Goal: Information Seeking & Learning: Learn about a topic

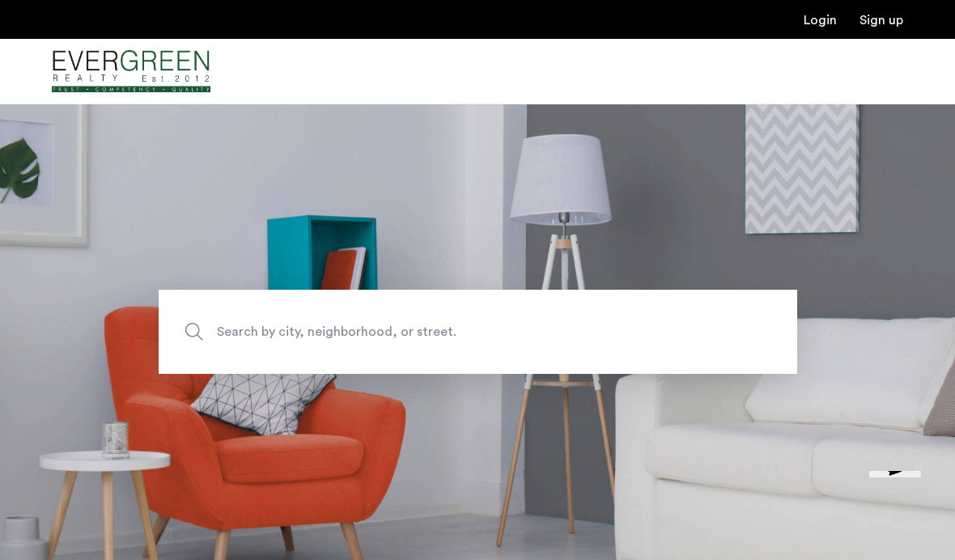
click at [95, 67] on img "Cazamio Logo" at bounding box center [131, 71] width 159 height 61
click at [673, 351] on input "Search by city, neighborhood, or street." at bounding box center [478, 332] width 638 height 84
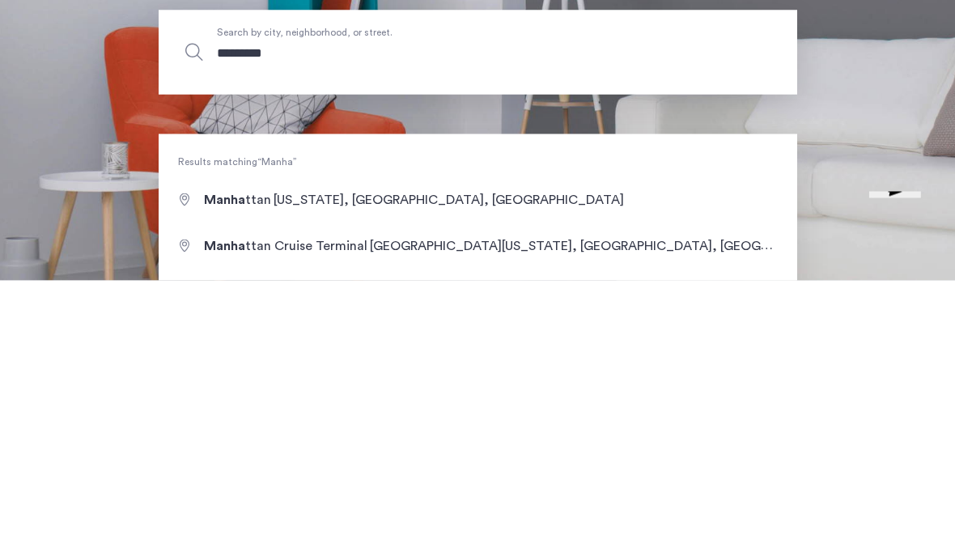
type input "*********"
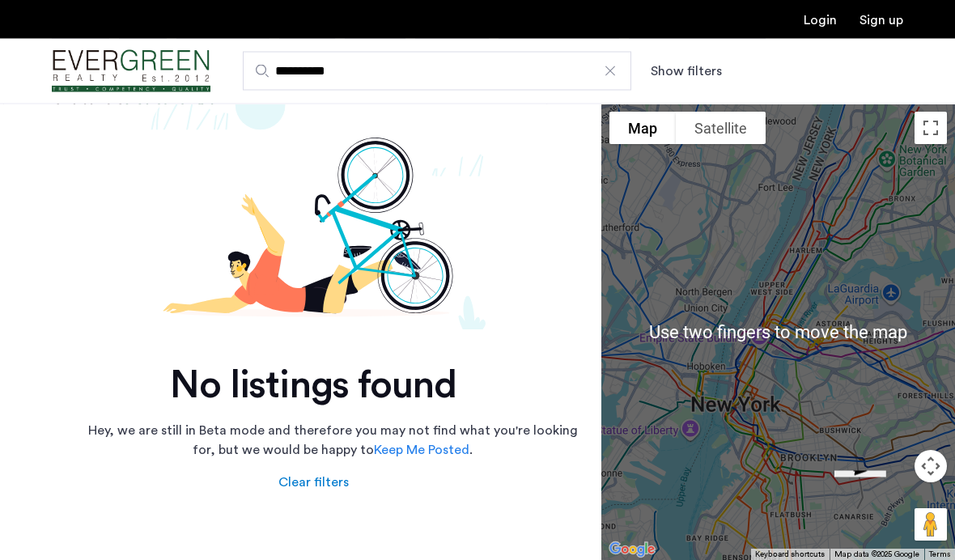
scroll to position [74, 0]
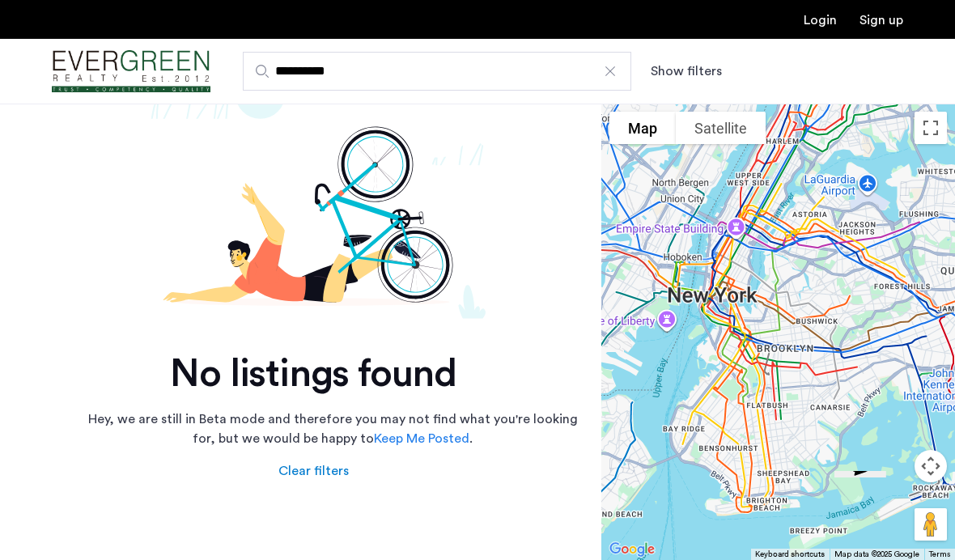
click at [318, 475] on div "Clear filters" at bounding box center [313, 470] width 70 height 19
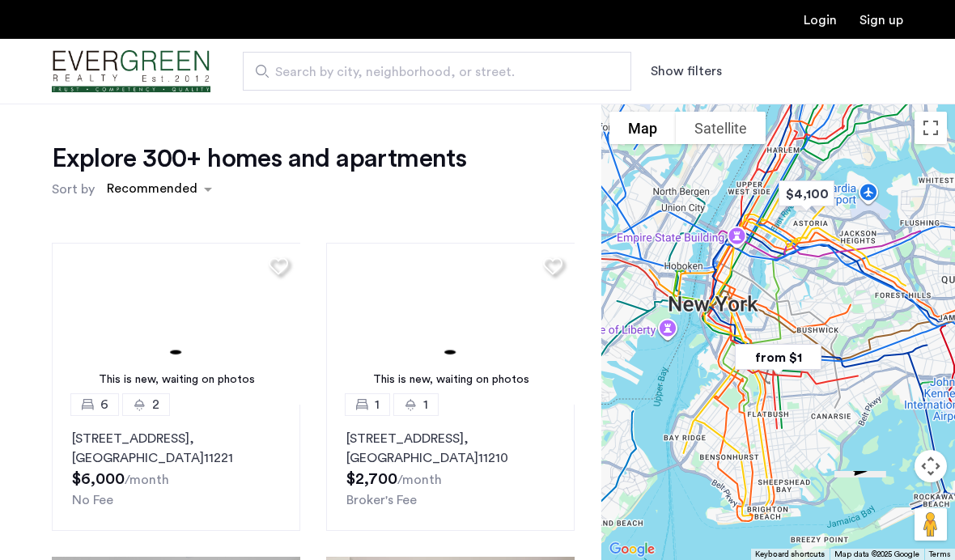
click at [172, 197] on div "sort-apartment" at bounding box center [151, 191] width 95 height 22
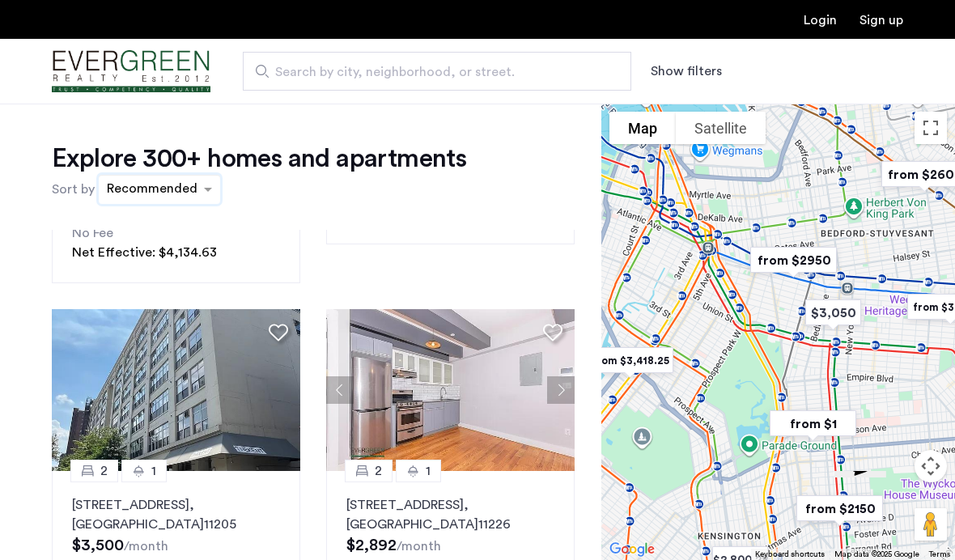
scroll to position [673, 0]
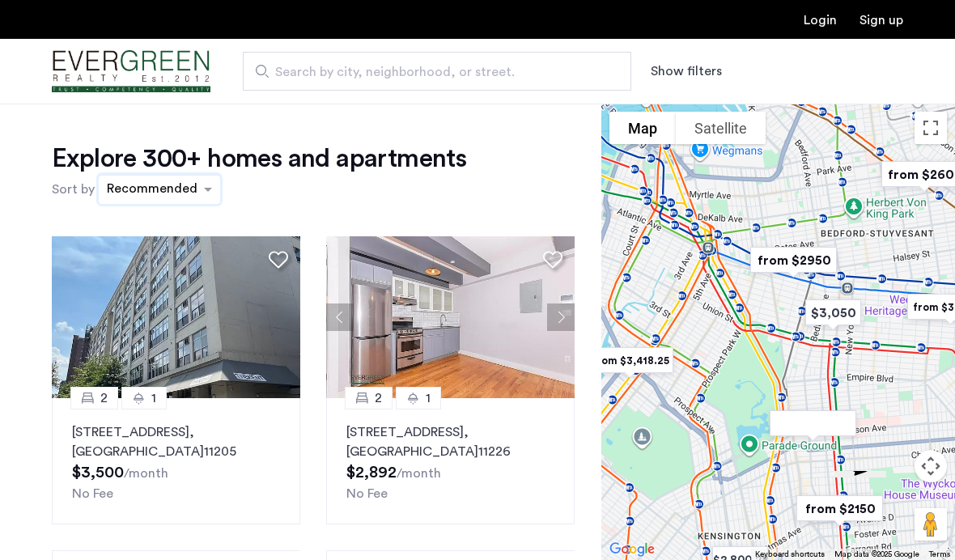
click at [505, 432] on p "186 Lenox Road, Unit 6J, Brooklyn , NY 11226" at bounding box center [450, 441] width 208 height 39
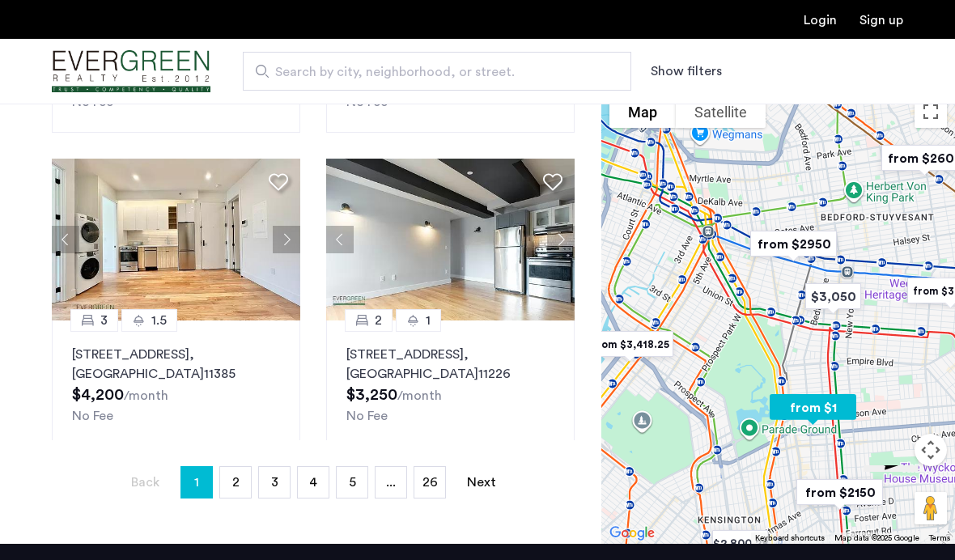
scroll to position [337, 0]
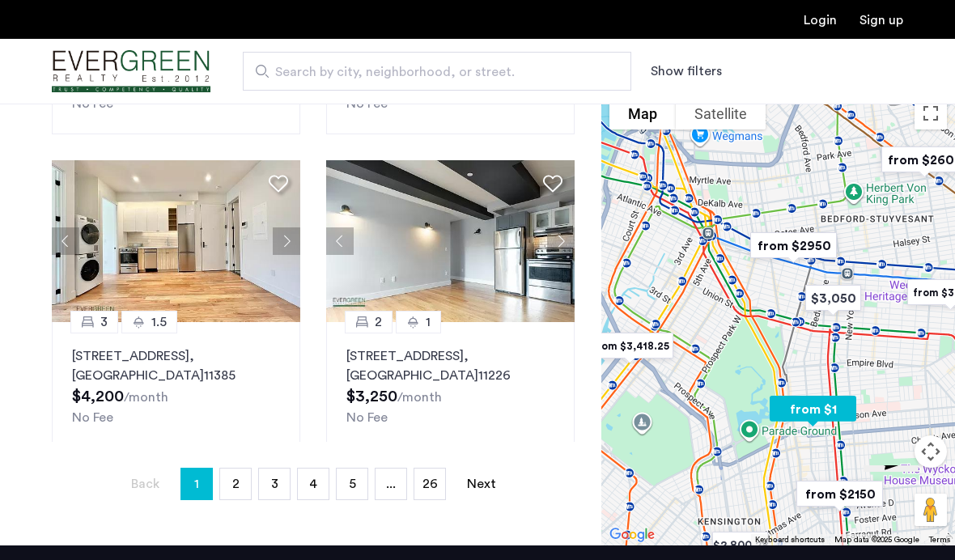
click at [235, 485] on span "2" at bounding box center [235, 483] width 7 height 13
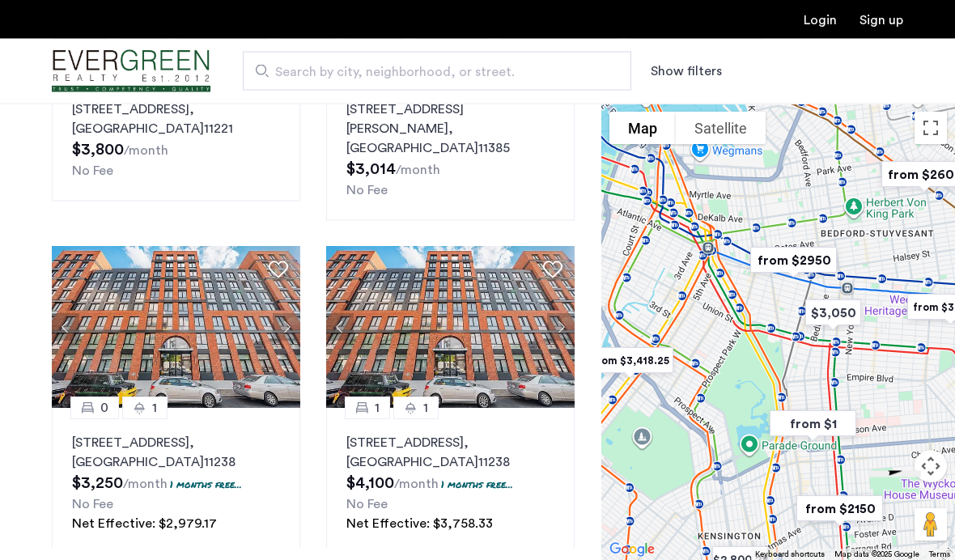
scroll to position [231, 0]
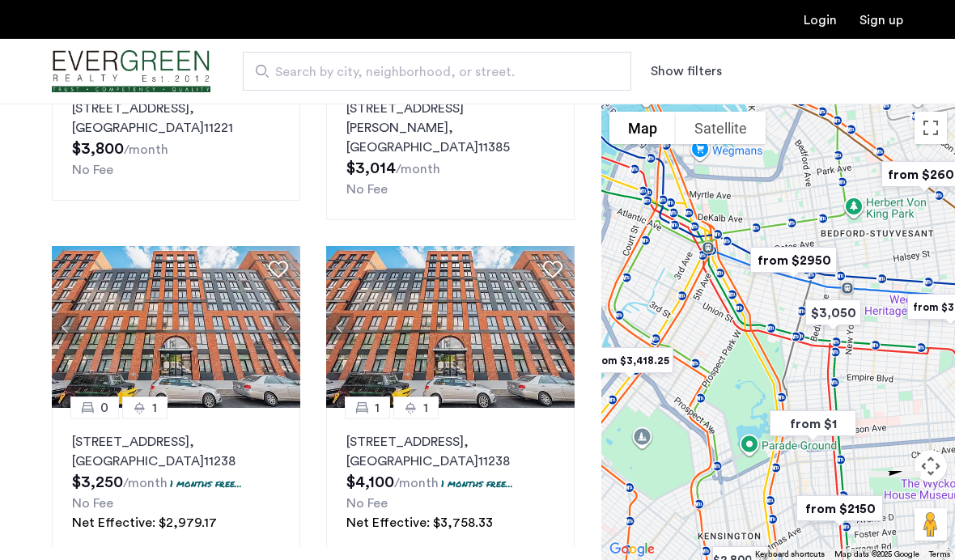
click at [188, 373] on img at bounding box center [176, 327] width 249 height 162
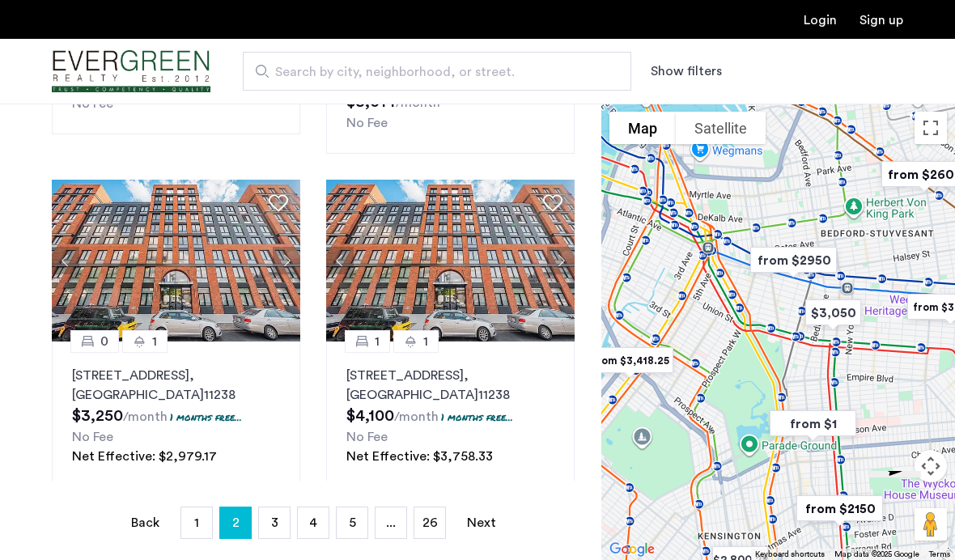
click at [274, 519] on span "3" at bounding box center [274, 522] width 7 height 13
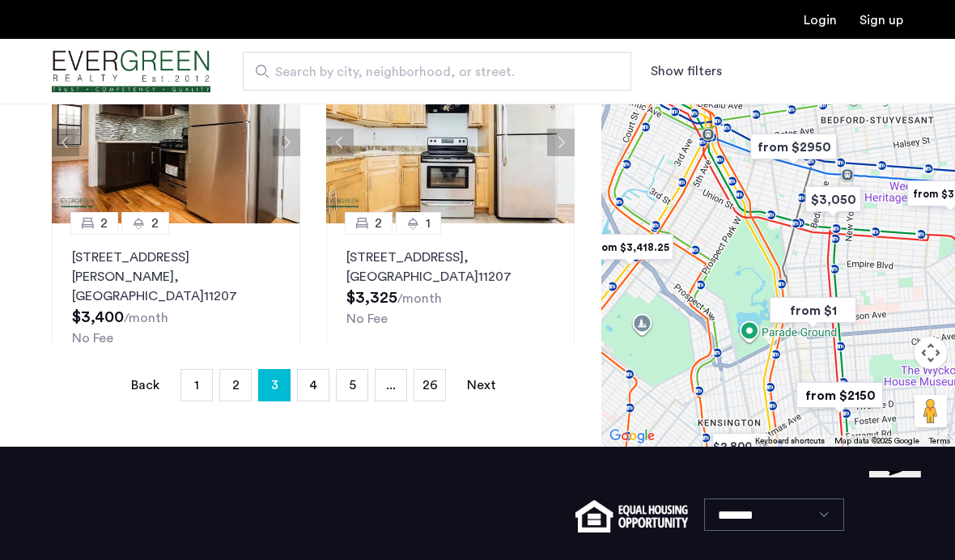
scroll to position [436, 0]
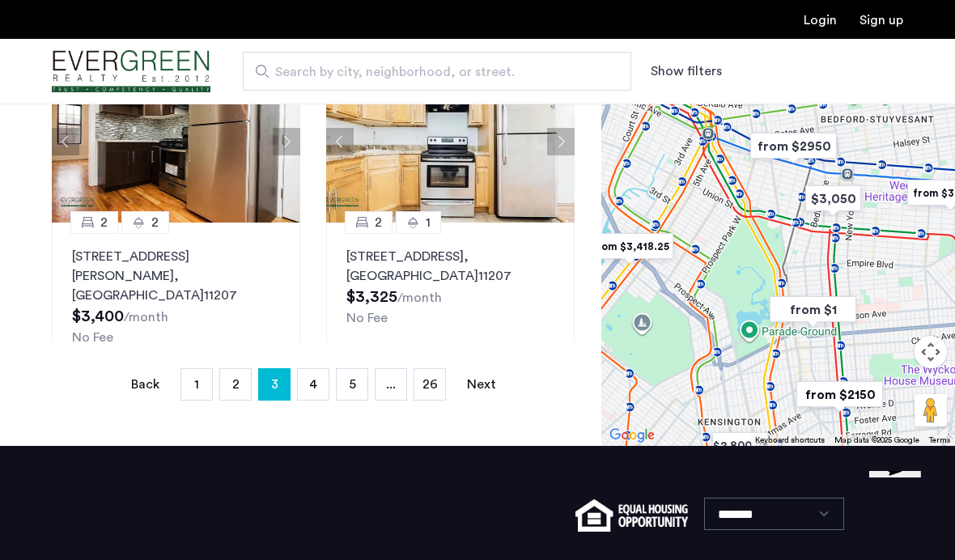
click at [314, 385] on span "4" at bounding box center [313, 384] width 8 height 13
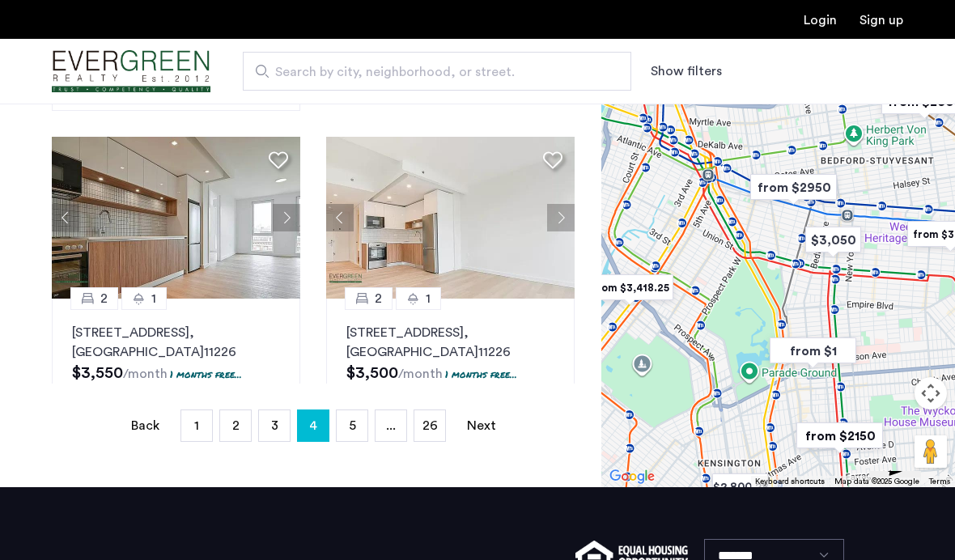
scroll to position [1338, 0]
click at [218, 253] on img at bounding box center [176, 219] width 249 height 162
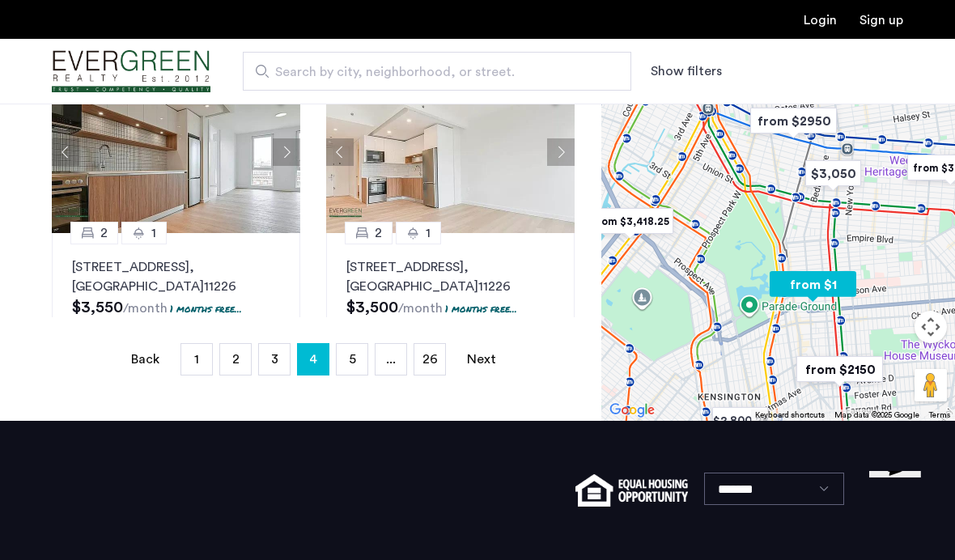
click at [349, 355] on span "5" at bounding box center [352, 359] width 7 height 13
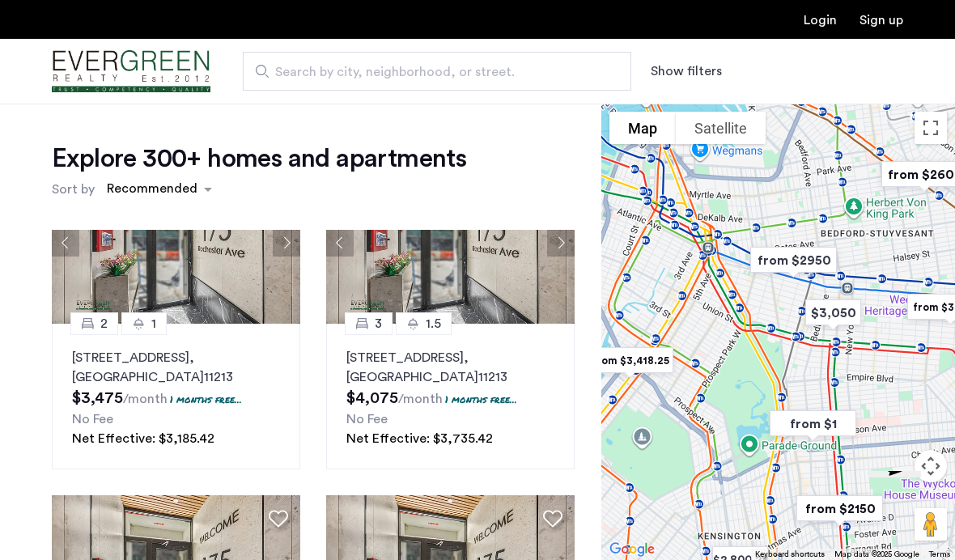
scroll to position [1451, 0]
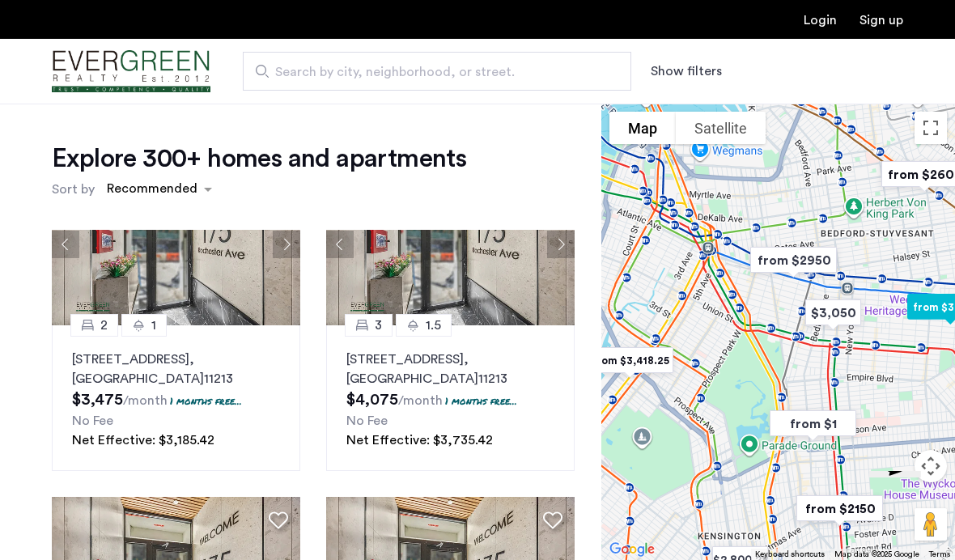
click at [198, 349] on p "175 Rochester Avenue, Unit 2C, Brooklyn , NY 11213" at bounding box center [176, 368] width 208 height 39
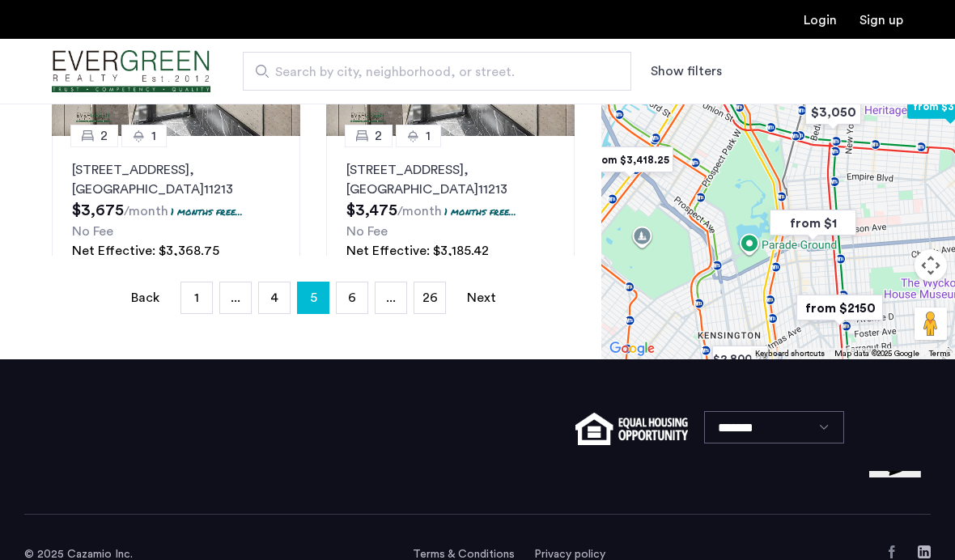
scroll to position [458, 0]
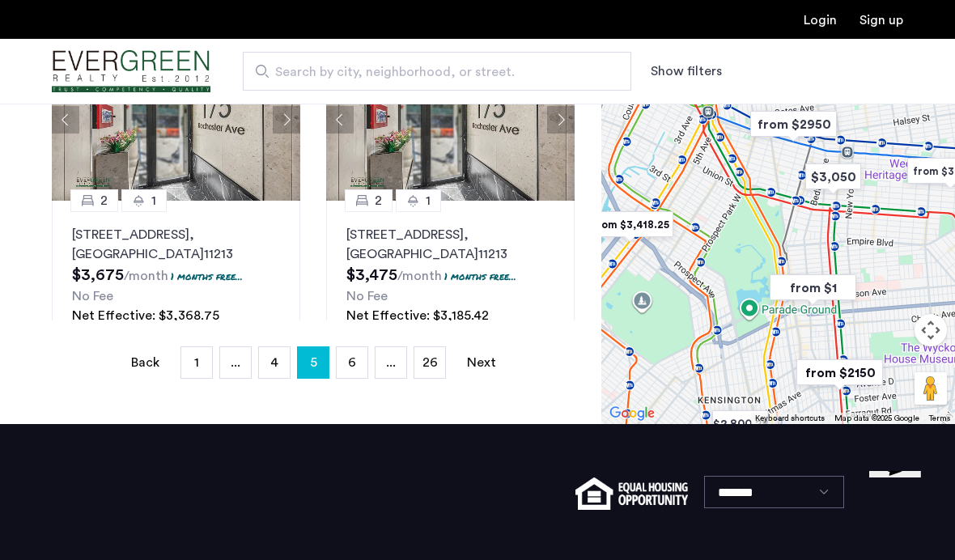
click at [355, 366] on span "6" at bounding box center [352, 362] width 8 height 13
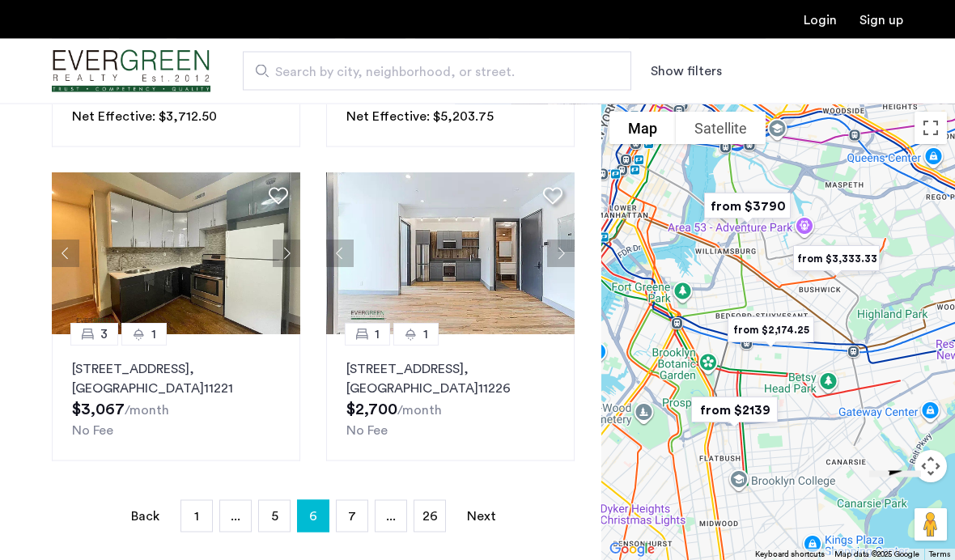
scroll to position [305, 0]
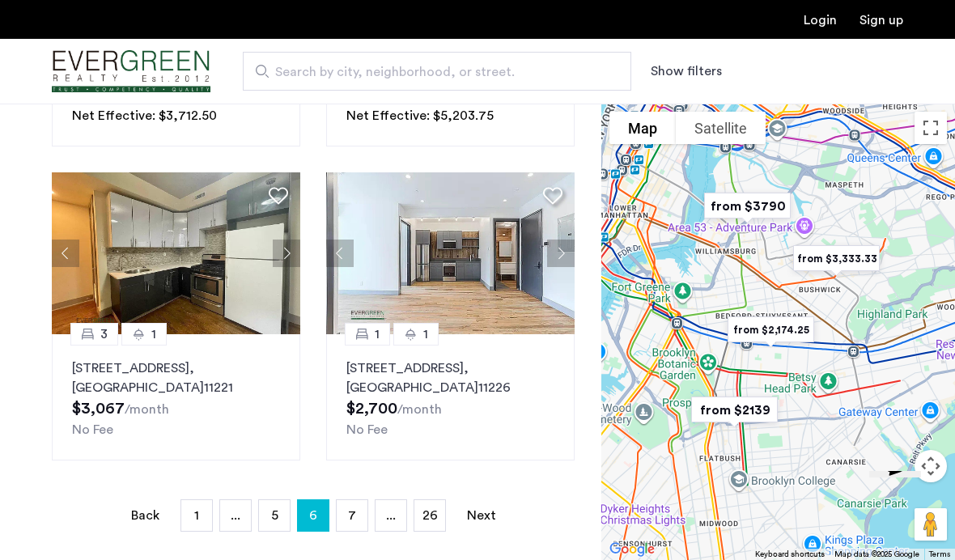
click at [352, 515] on span "7" at bounding box center [352, 515] width 8 height 13
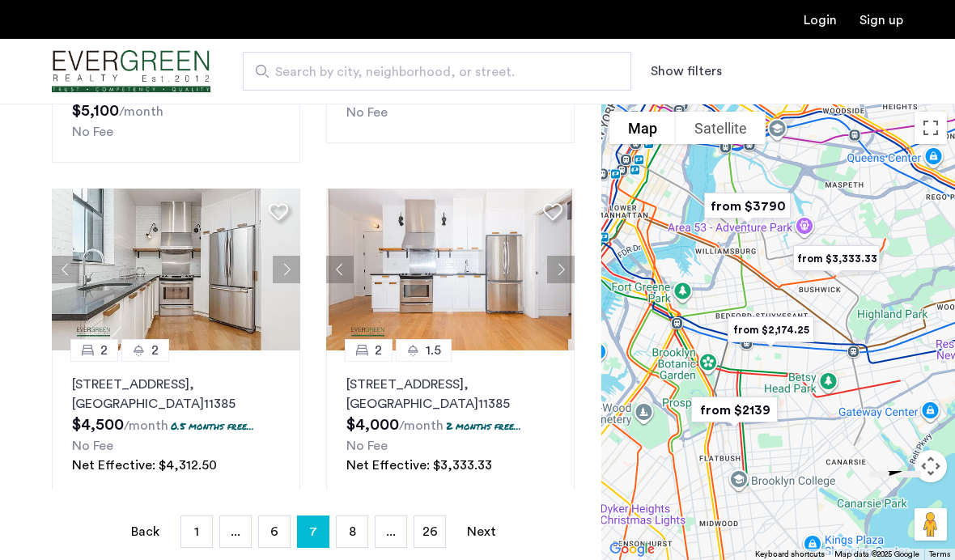
scroll to position [286, 0]
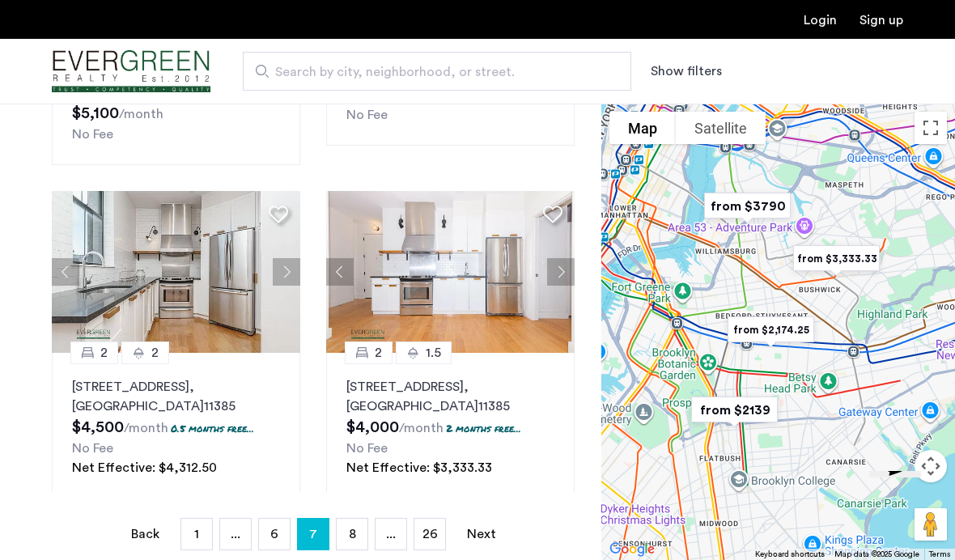
click at [360, 534] on link "page 8" at bounding box center [352, 534] width 31 height 31
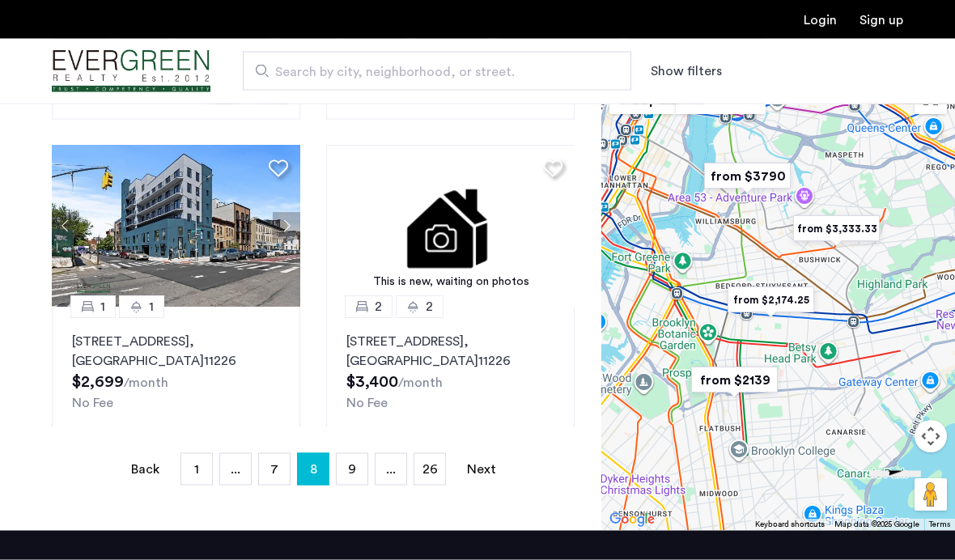
scroll to position [359, 0]
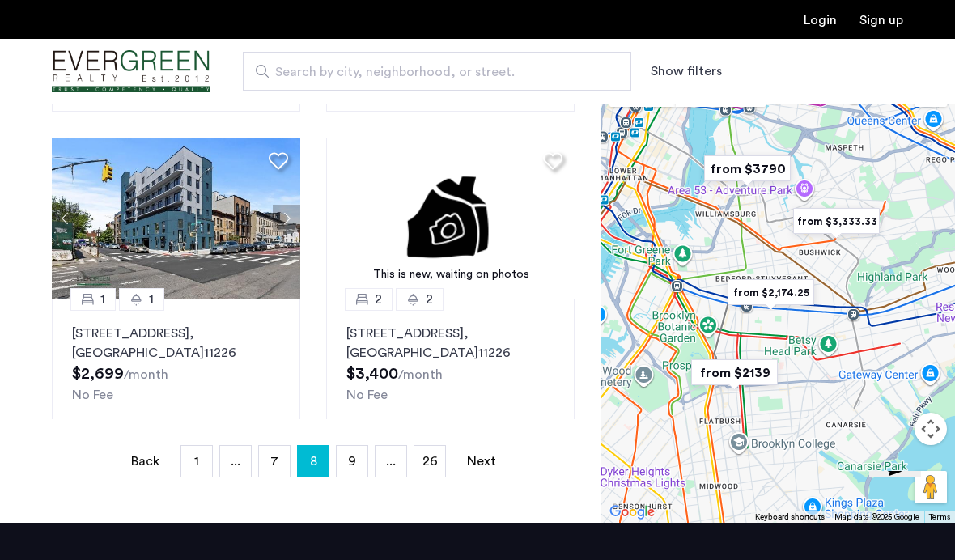
click at [348, 469] on link "page 9" at bounding box center [352, 461] width 31 height 31
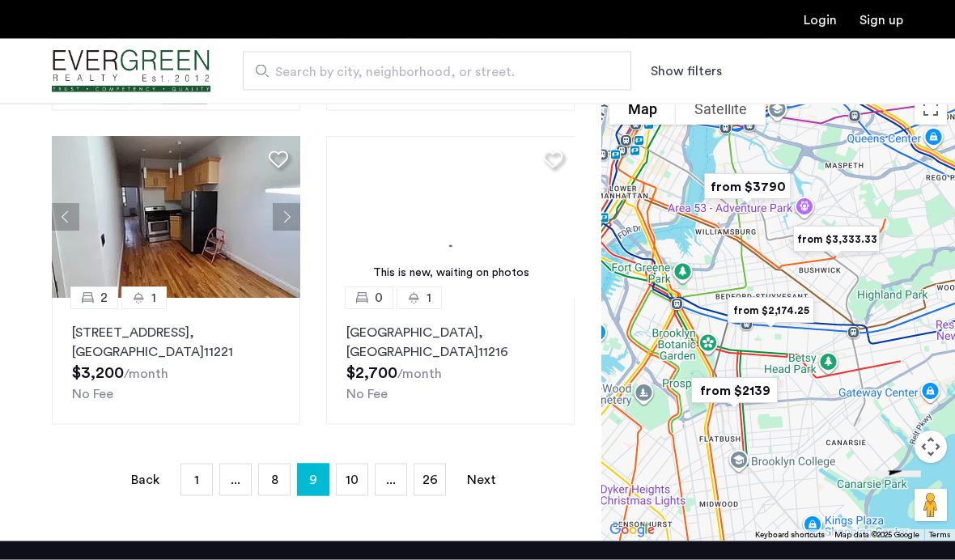
scroll to position [341, 0]
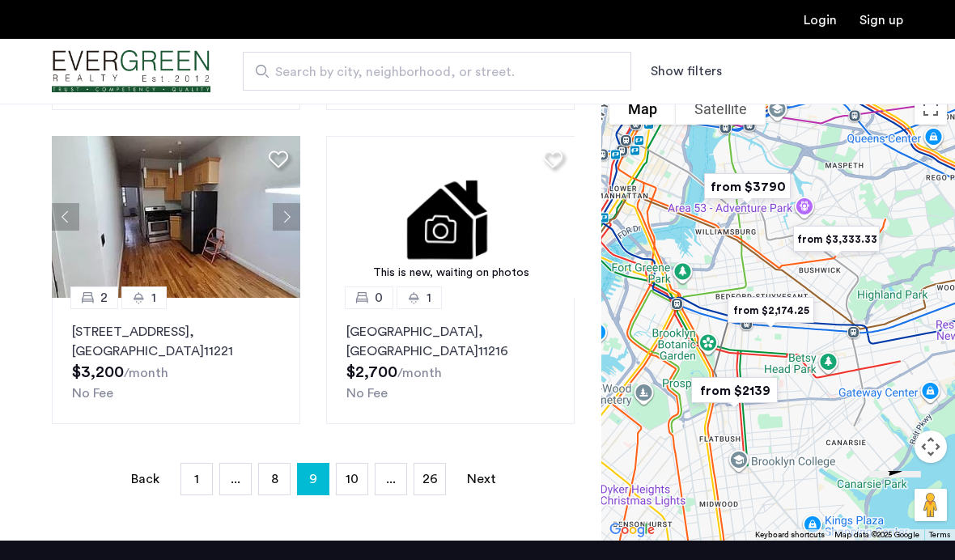
click at [367, 483] on link "page 10" at bounding box center [352, 479] width 31 height 31
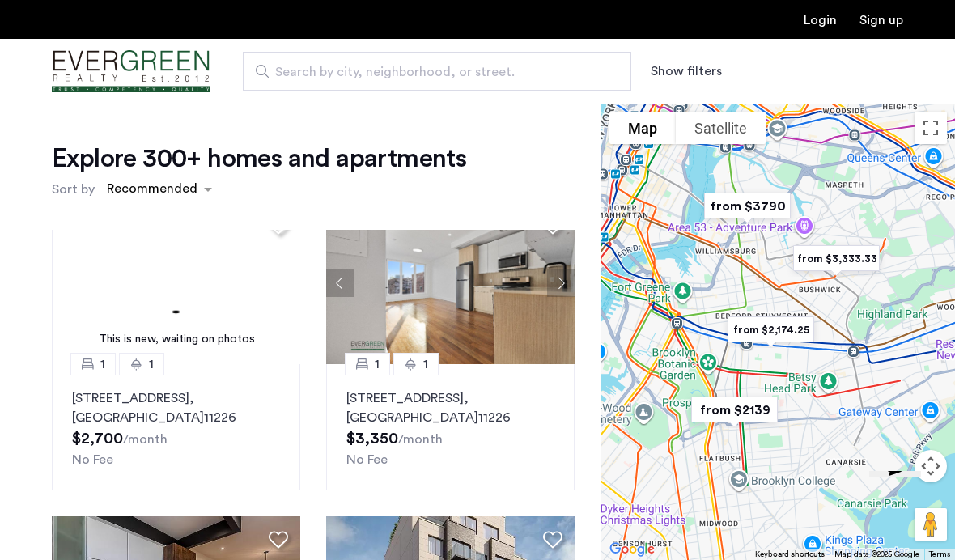
click at [489, 311] on img at bounding box center [450, 283] width 249 height 162
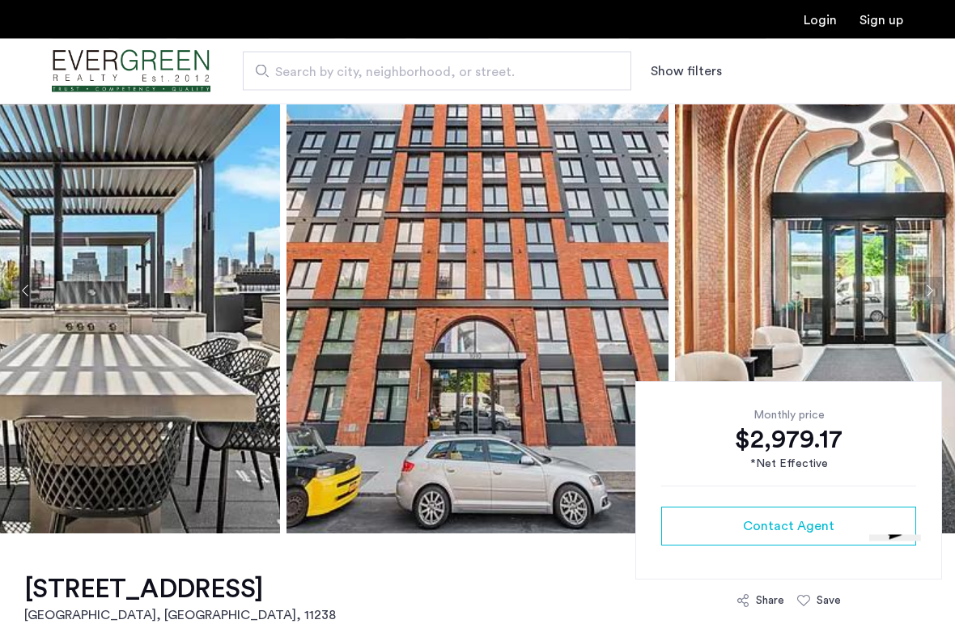
scroll to position [70, 0]
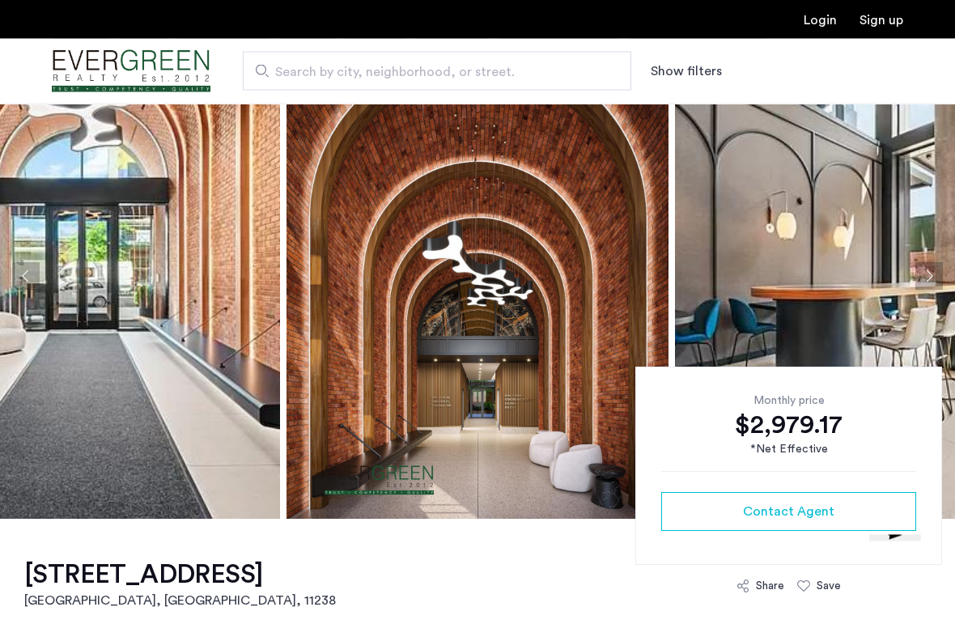
click at [936, 284] on button "Next apartment" at bounding box center [929, 277] width 28 height 28
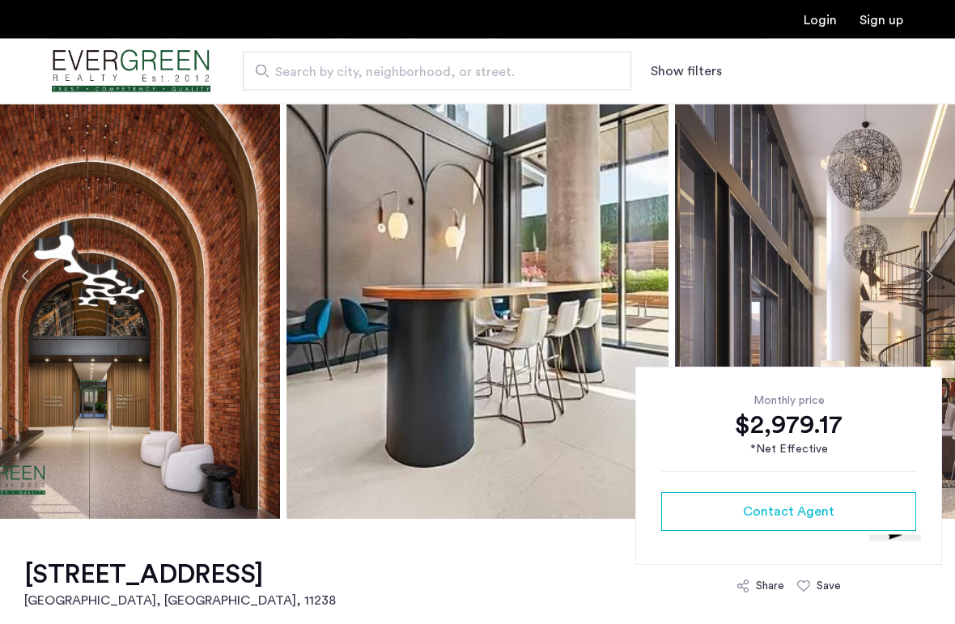
click at [921, 282] on button "Next apartment" at bounding box center [929, 277] width 28 height 28
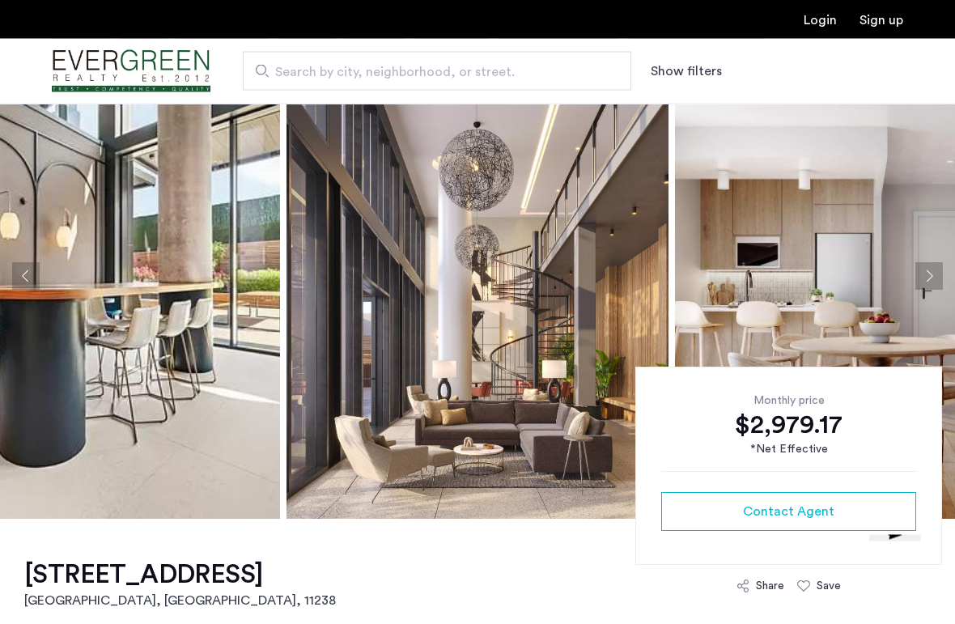
click at [923, 275] on button "Next apartment" at bounding box center [929, 277] width 28 height 28
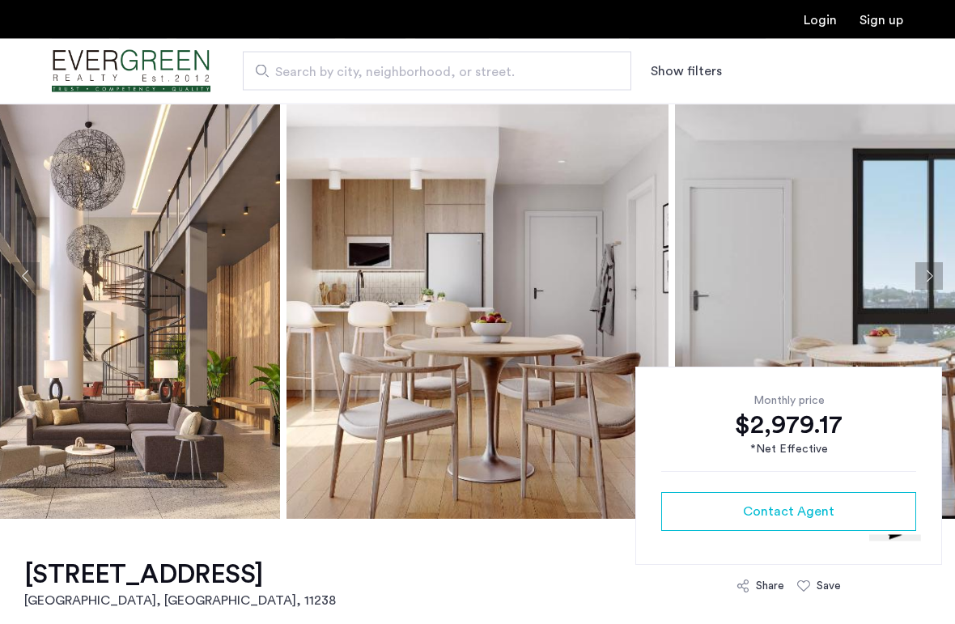
click at [918, 277] on button "Next apartment" at bounding box center [929, 277] width 28 height 28
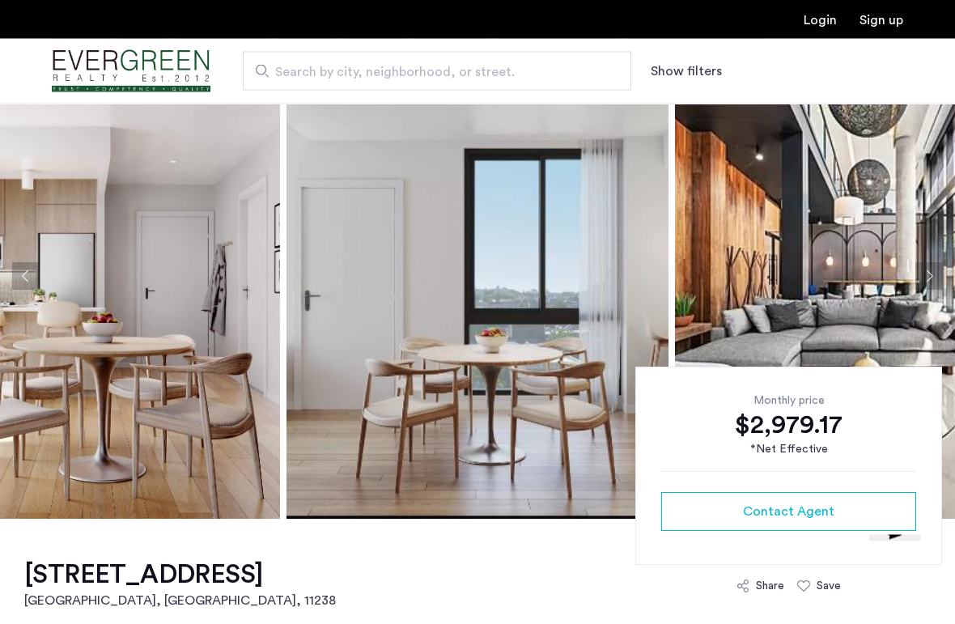
click at [928, 273] on button "Next apartment" at bounding box center [929, 277] width 28 height 28
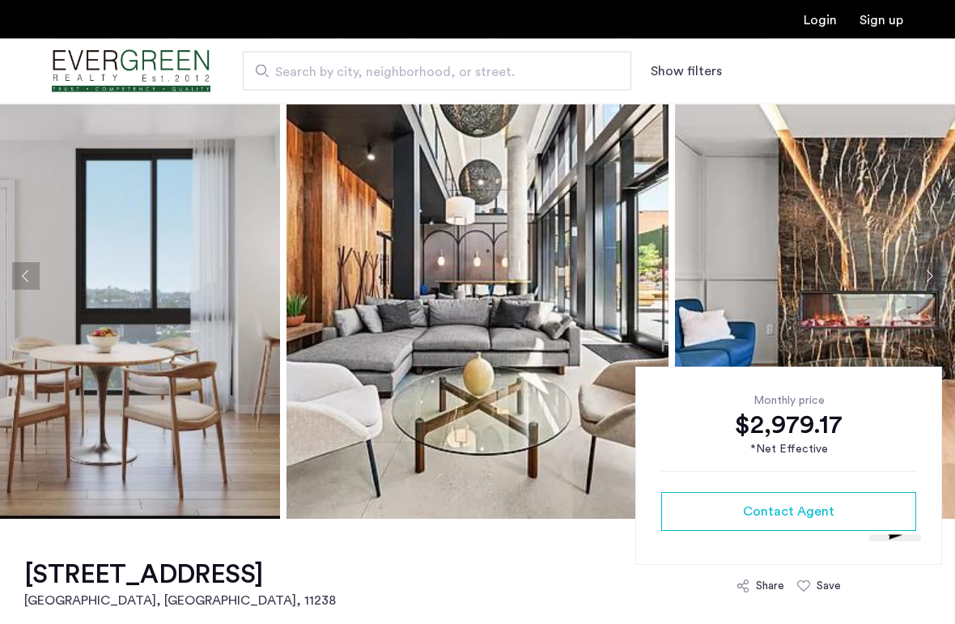
click at [926, 275] on button "Next apartment" at bounding box center [929, 277] width 28 height 28
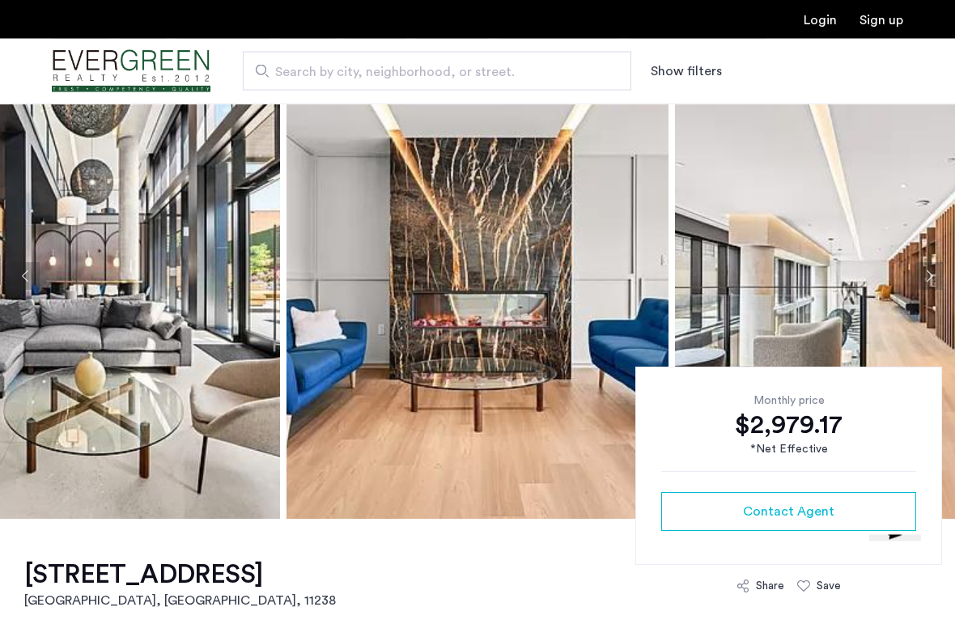
click at [933, 278] on button "Next apartment" at bounding box center [929, 277] width 28 height 28
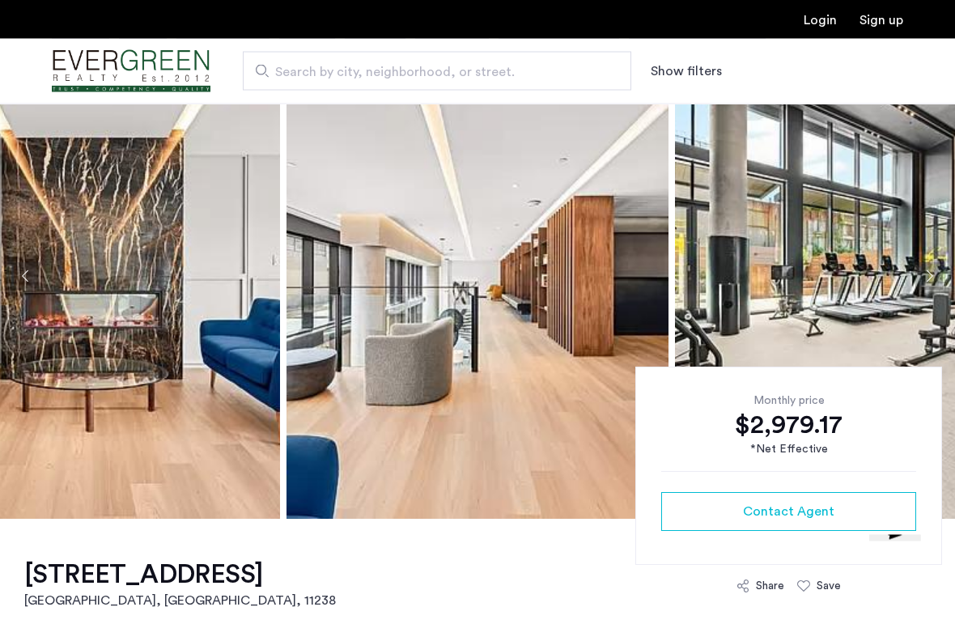
click at [935, 277] on button "Next apartment" at bounding box center [929, 277] width 28 height 28
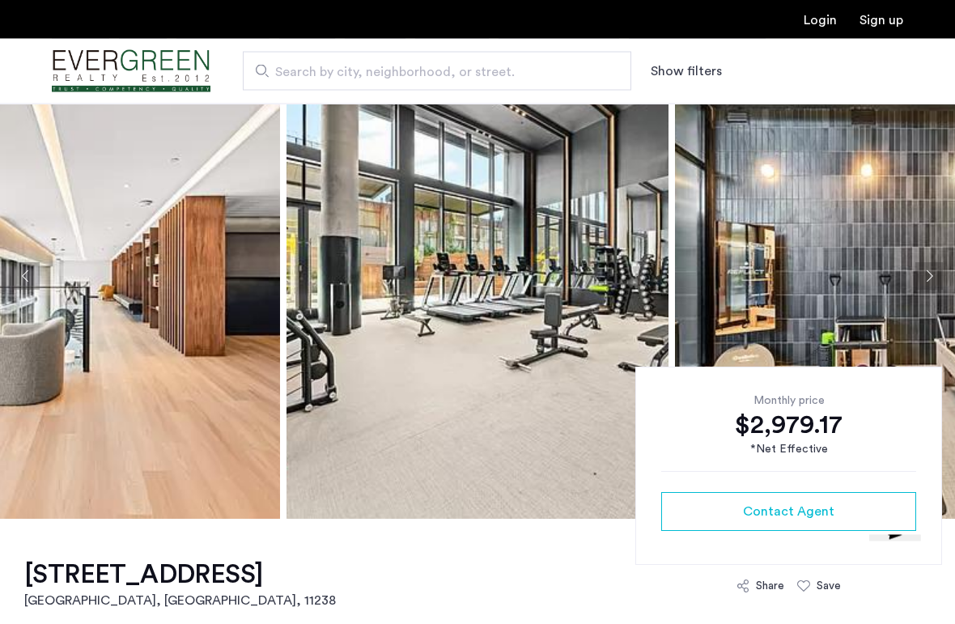
click at [933, 284] on button "Next apartment" at bounding box center [929, 277] width 28 height 28
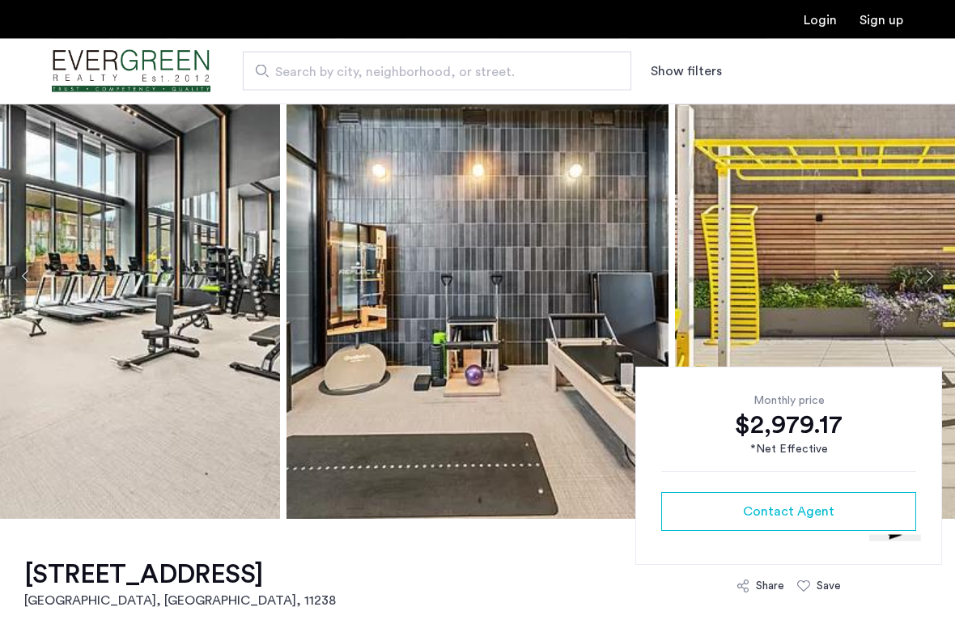
click at [933, 282] on button "Next apartment" at bounding box center [929, 277] width 28 height 28
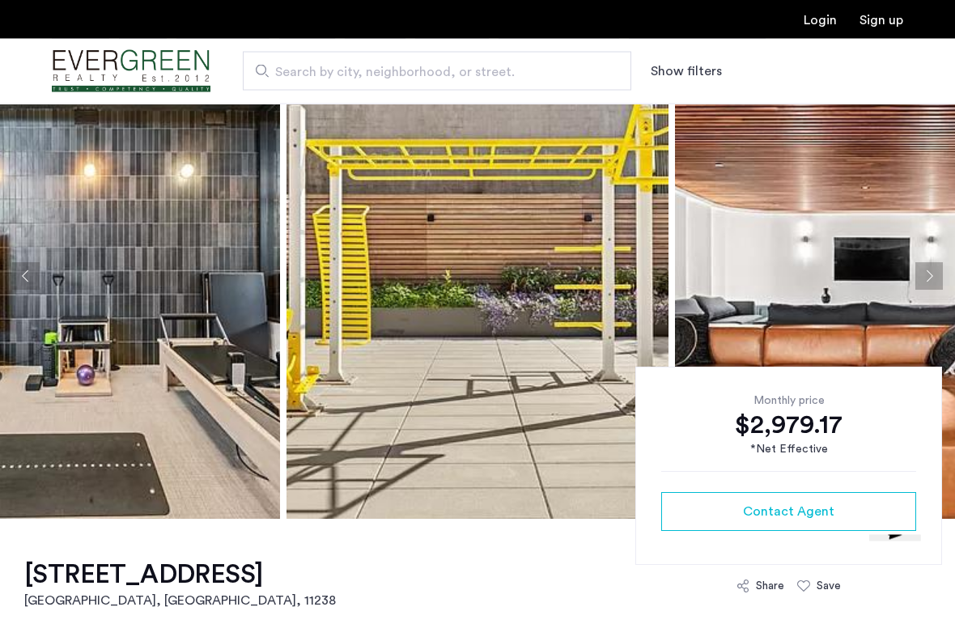
click at [937, 281] on button "Next apartment" at bounding box center [929, 277] width 28 height 28
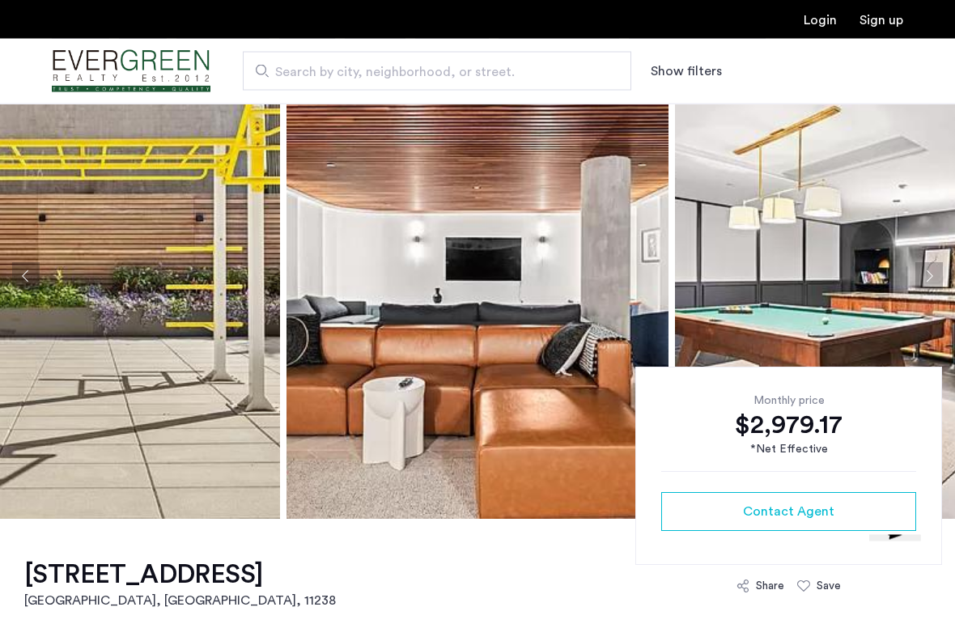
click at [944, 280] on img at bounding box center [866, 276] width 382 height 485
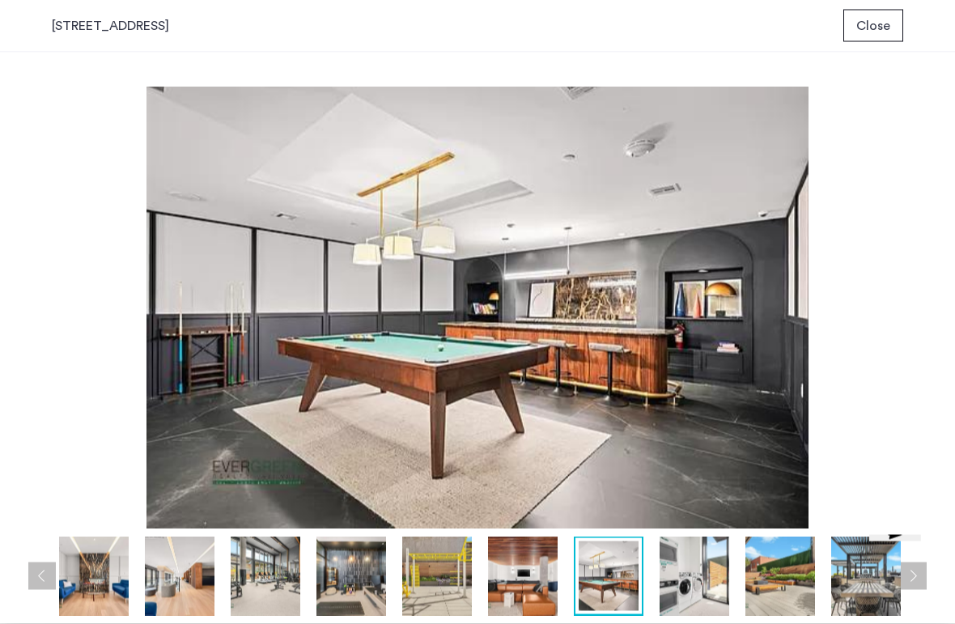
scroll to position [0, 0]
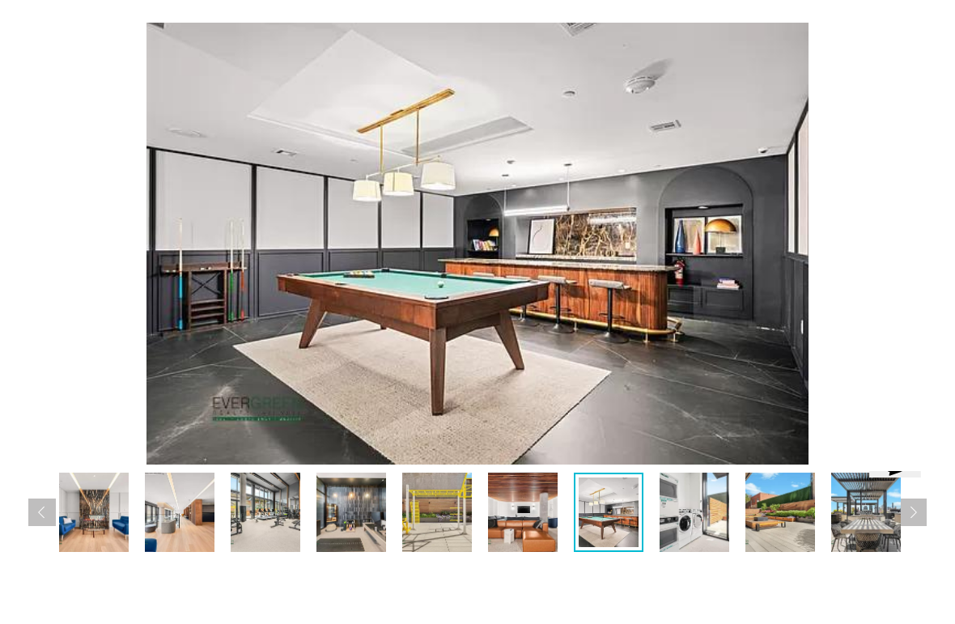
click at [930, 217] on div "prev next prev next" at bounding box center [477, 338] width 955 height 571
click at [691, 536] on img at bounding box center [694, 575] width 70 height 79
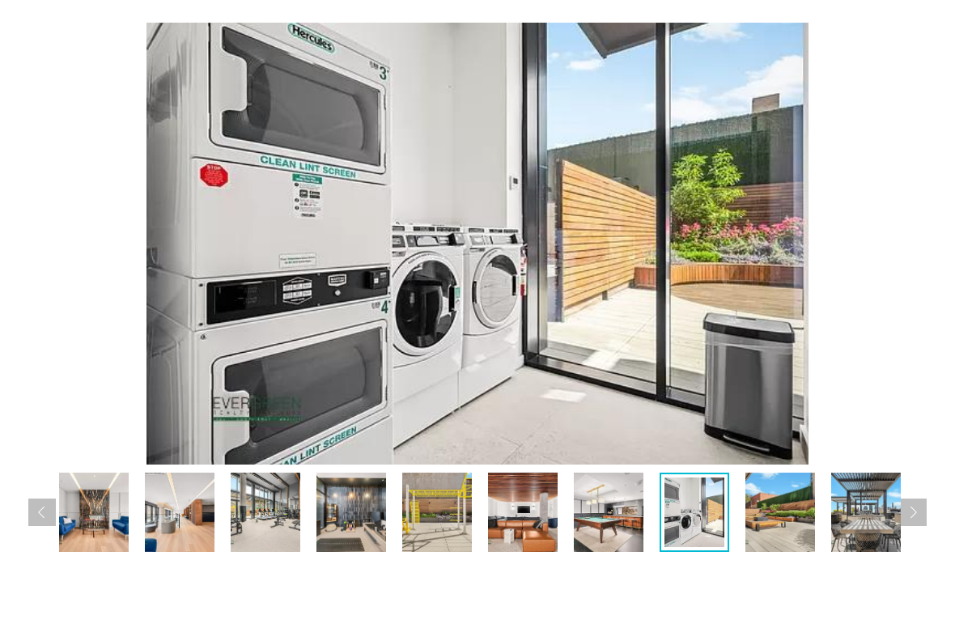
click at [770, 536] on img at bounding box center [780, 575] width 70 height 79
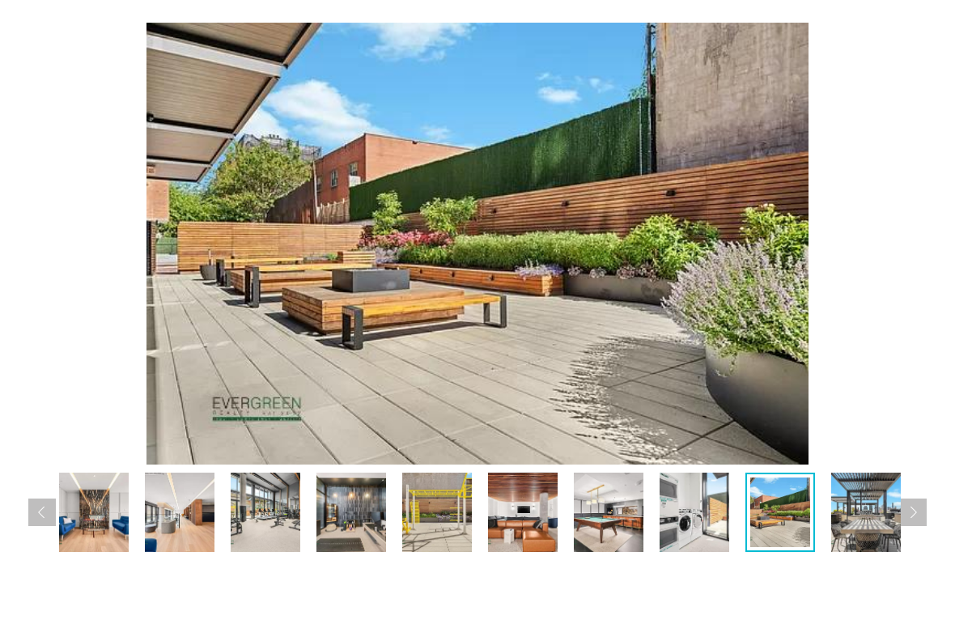
click at [840, 536] on img at bounding box center [866, 575] width 70 height 79
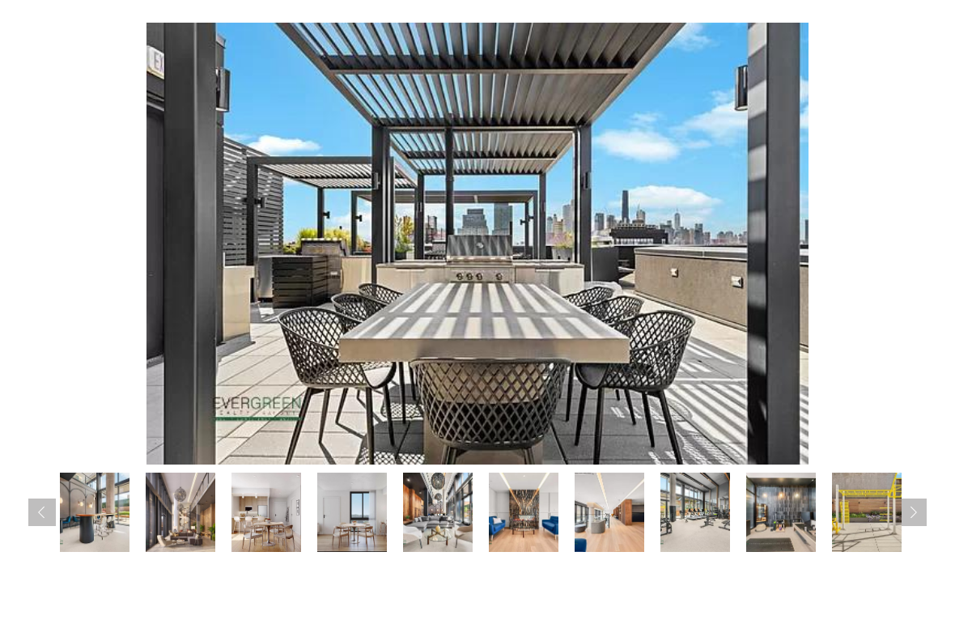
click at [369, 536] on img at bounding box center [352, 575] width 70 height 79
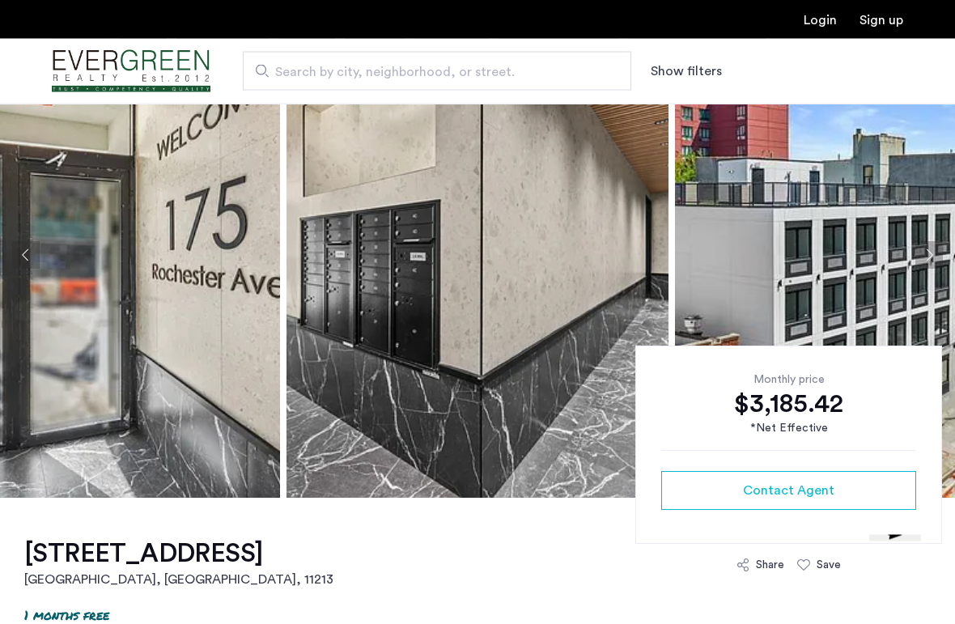
scroll to position [79, 0]
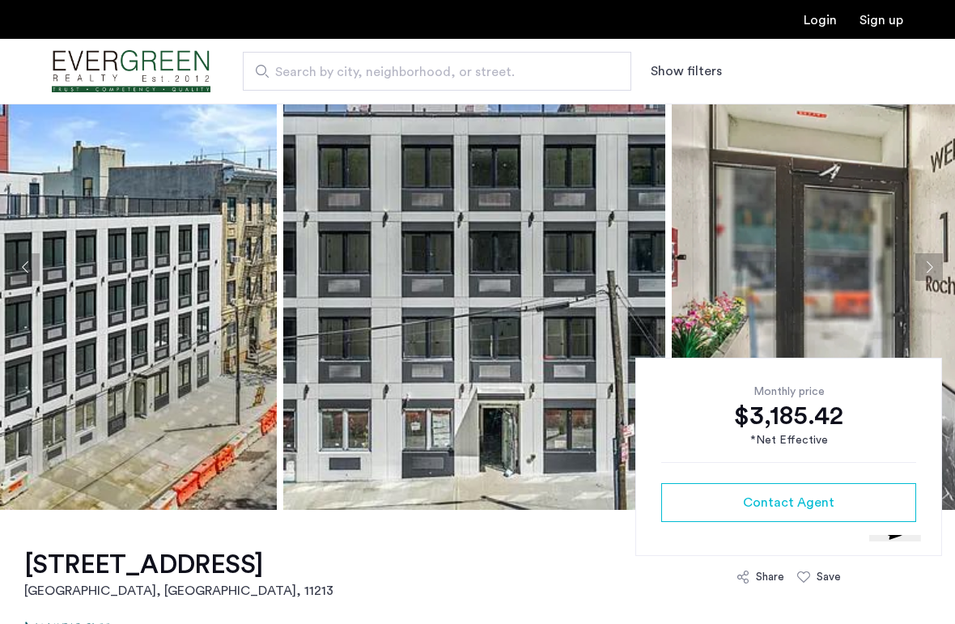
click at [933, 264] on button "Next apartment" at bounding box center [929, 267] width 28 height 28
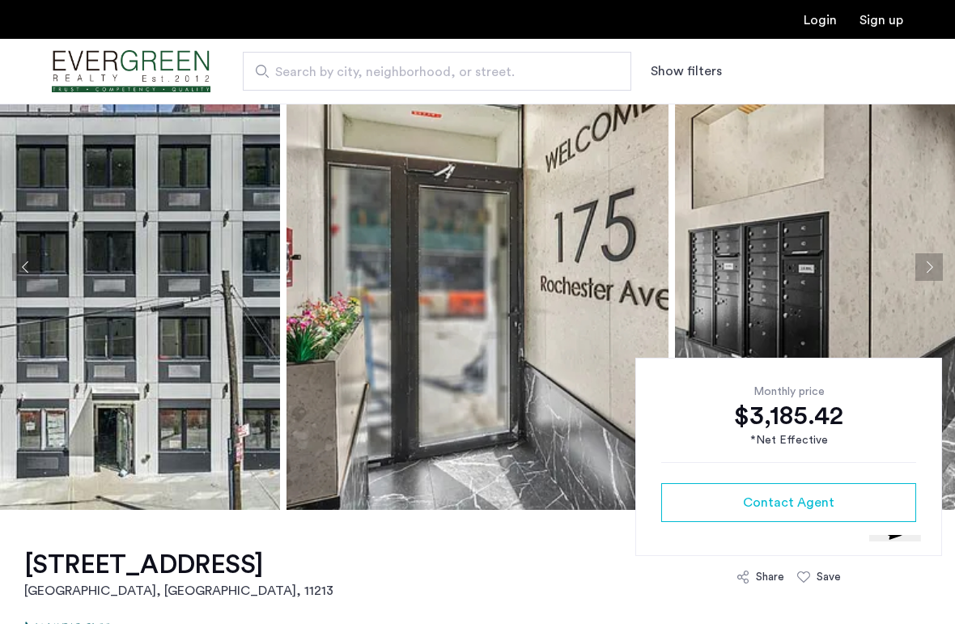
click at [922, 269] on button "Next apartment" at bounding box center [929, 267] width 28 height 28
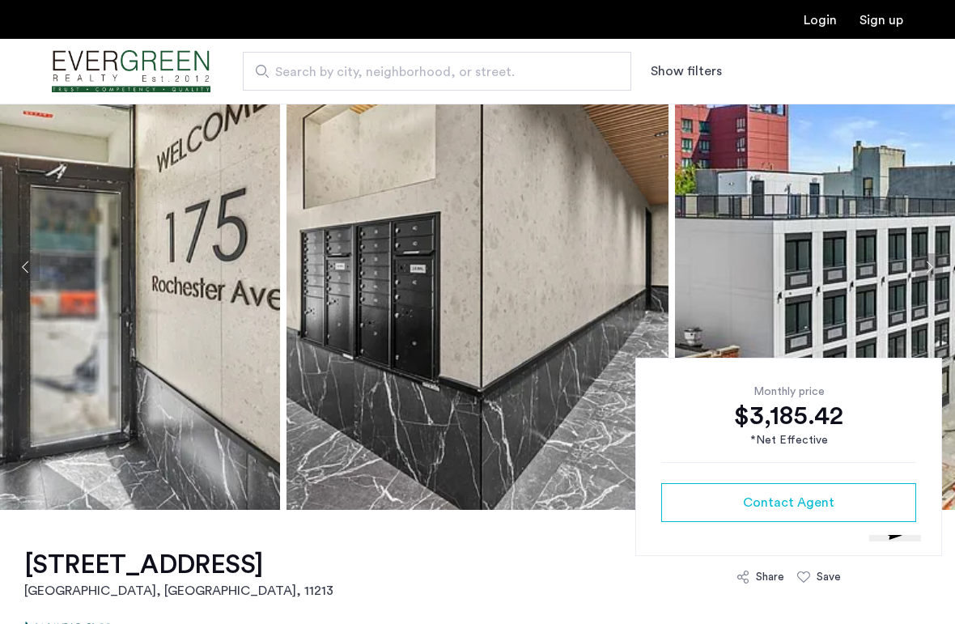
click at [918, 268] on button "Next apartment" at bounding box center [929, 267] width 28 height 28
click at [922, 265] on button "Next apartment" at bounding box center [929, 267] width 28 height 28
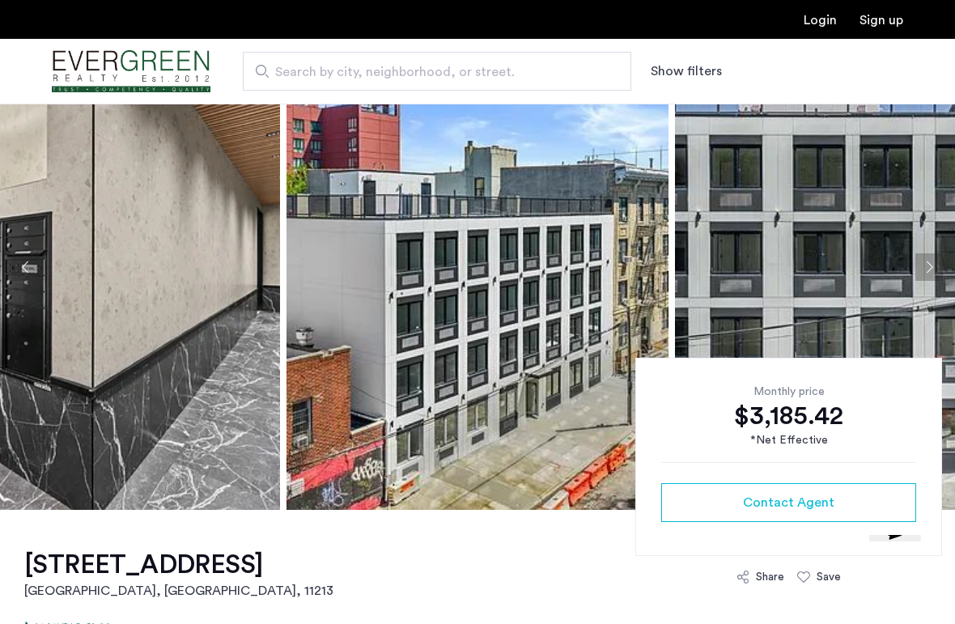
click at [922, 268] on button "Next apartment" at bounding box center [929, 267] width 28 height 28
